Goal: Task Accomplishment & Management: Complete application form

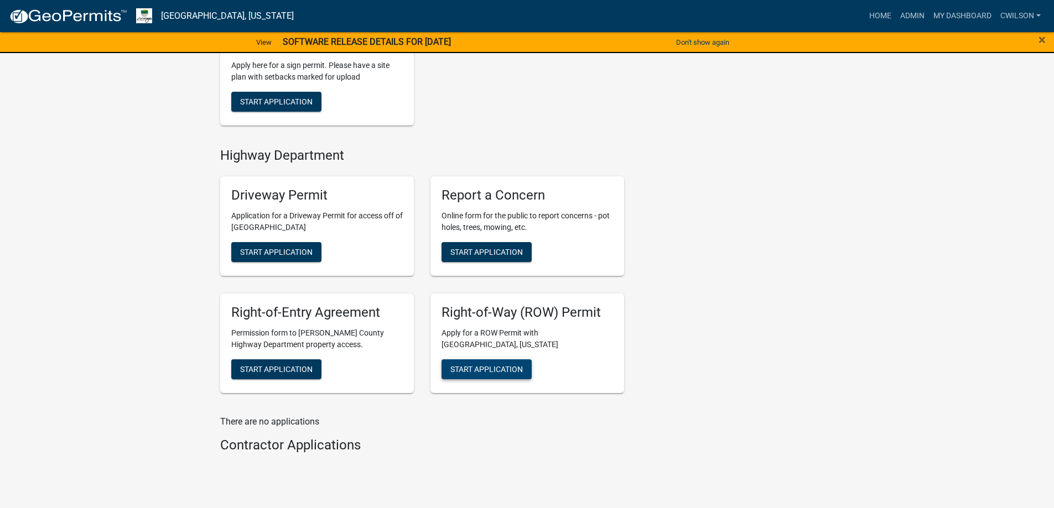
scroll to position [439, 0]
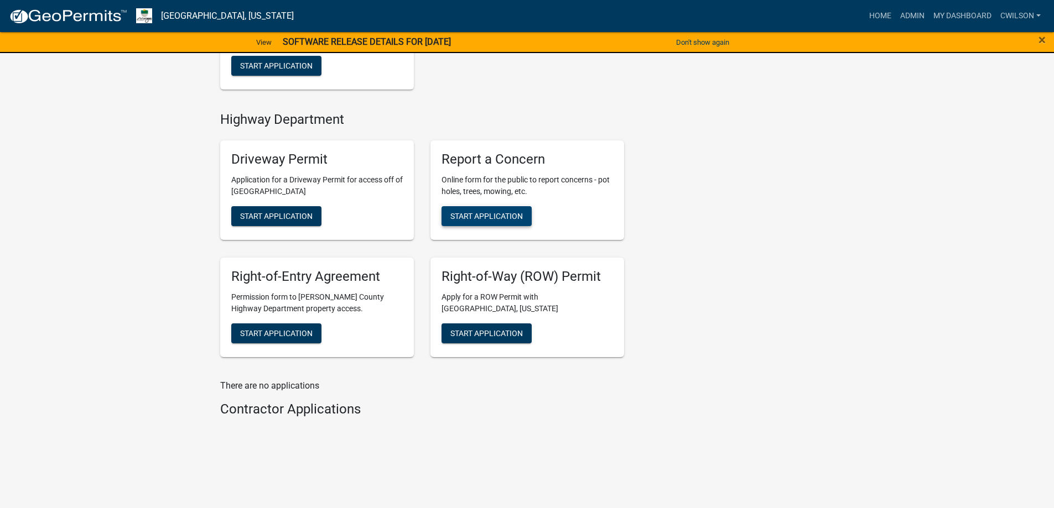
click at [518, 221] on button "Start Application" at bounding box center [487, 216] width 90 height 20
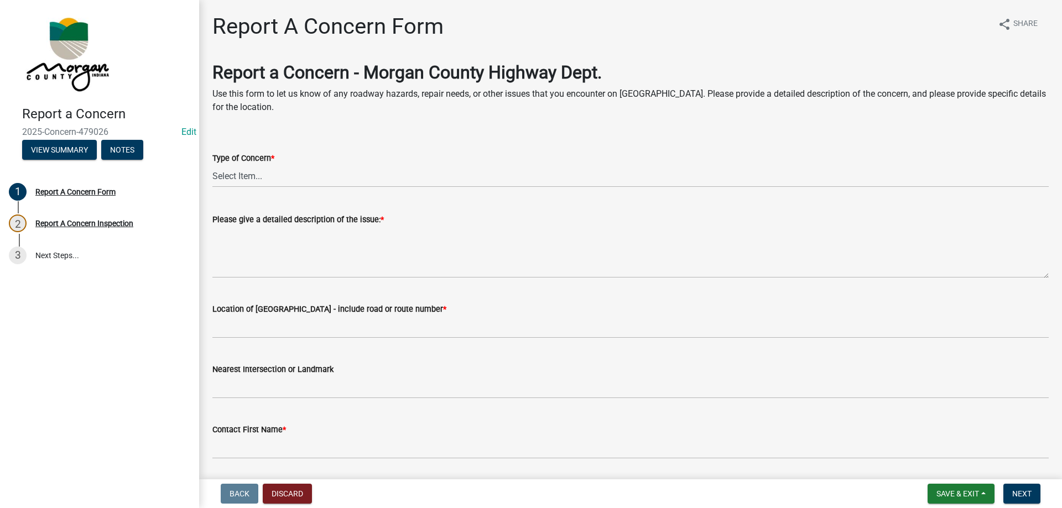
scroll to position [55, 0]
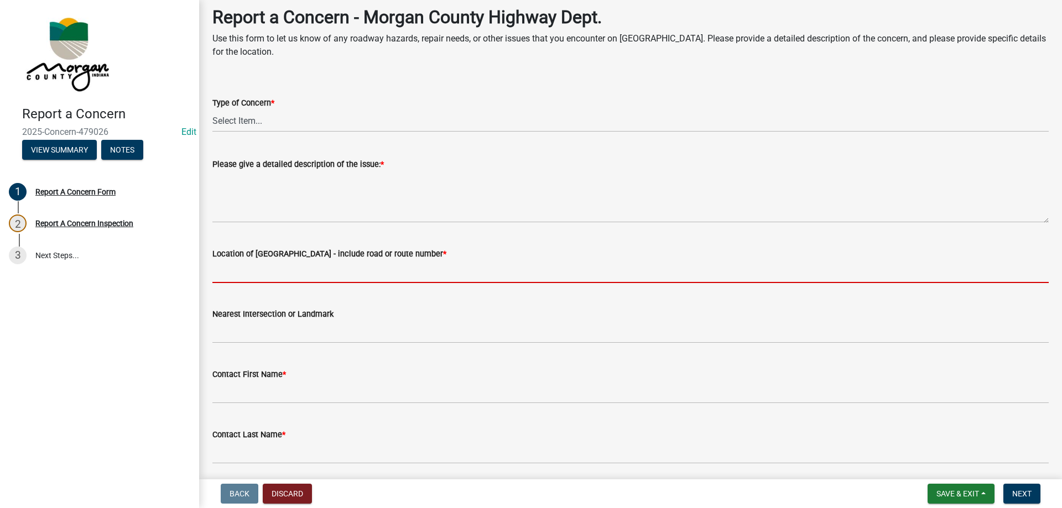
click at [252, 275] on input "Location of [GEOGRAPHIC_DATA] - include road or route number *" at bounding box center [630, 272] width 837 height 23
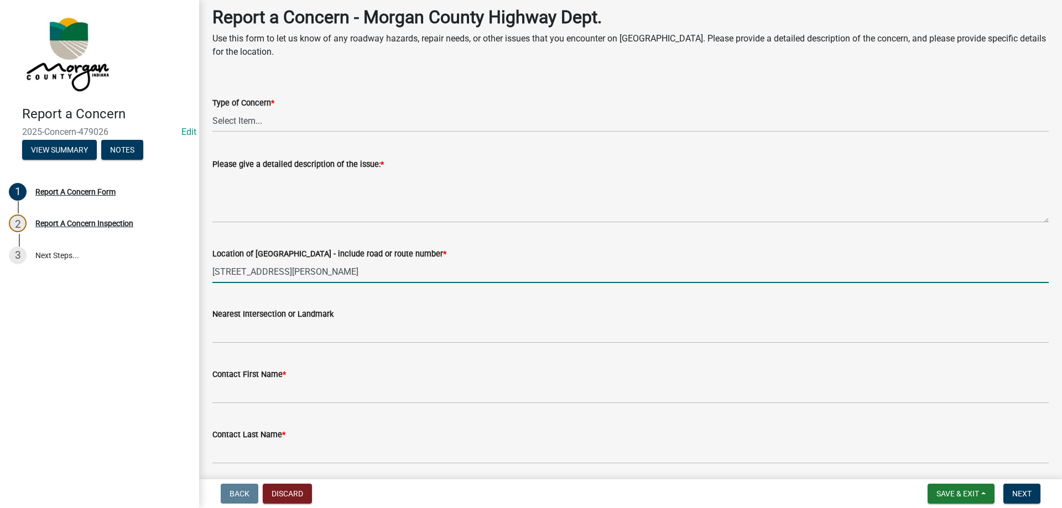
type input "[STREET_ADDRESS][PERSON_NAME]"
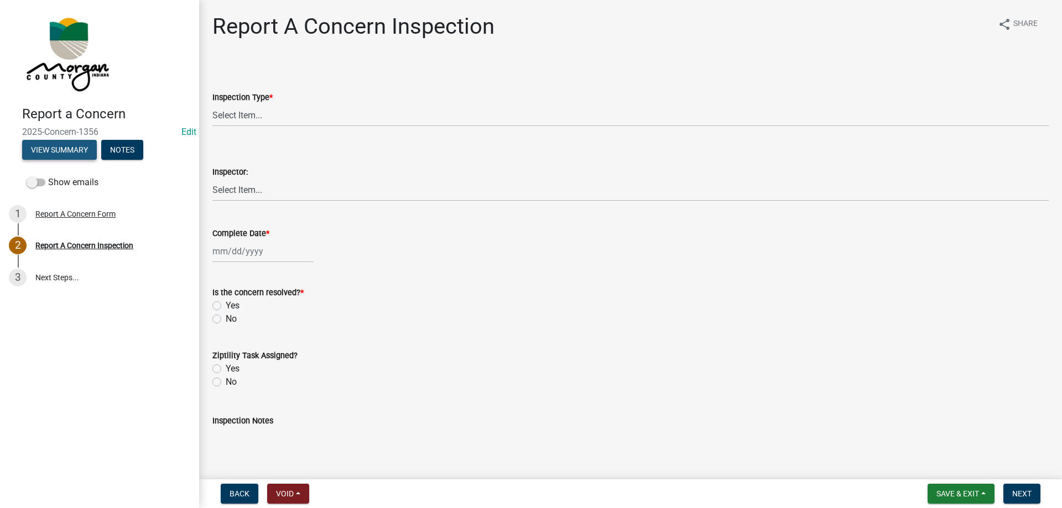
click at [76, 151] on button "View Summary" at bounding box center [59, 150] width 75 height 20
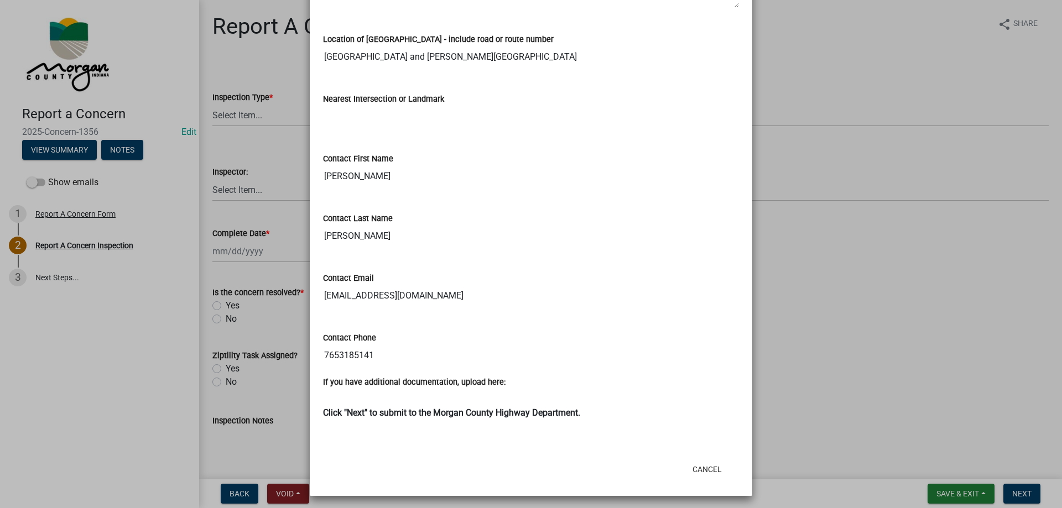
scroll to position [354, 0]
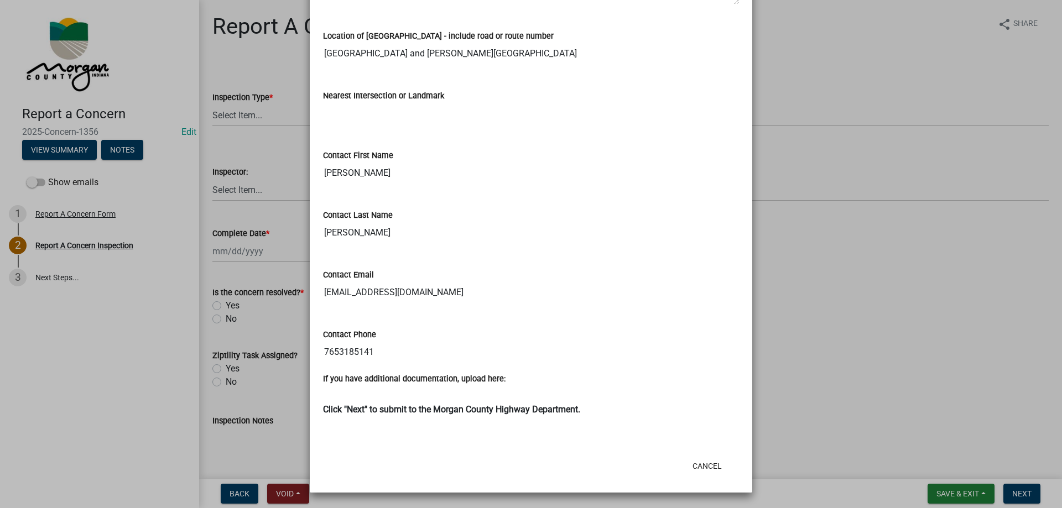
drag, startPoint x: 319, startPoint y: 295, endPoint x: 445, endPoint y: 285, distance: 127.1
click at [445, 285] on input "kathywalden4320@gmail.com" at bounding box center [531, 293] width 416 height 22
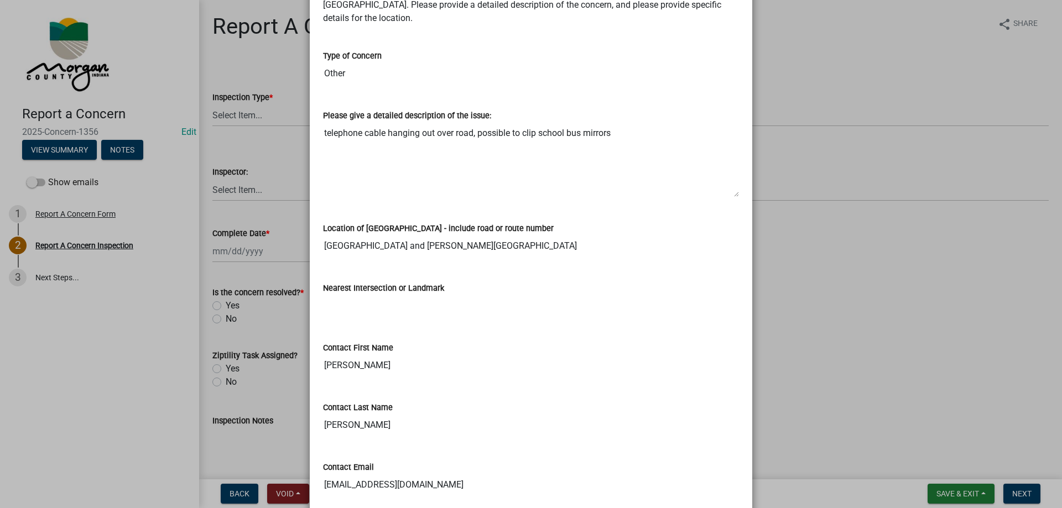
scroll to position [166, 0]
